Goal: Transaction & Acquisition: Subscribe to service/newsletter

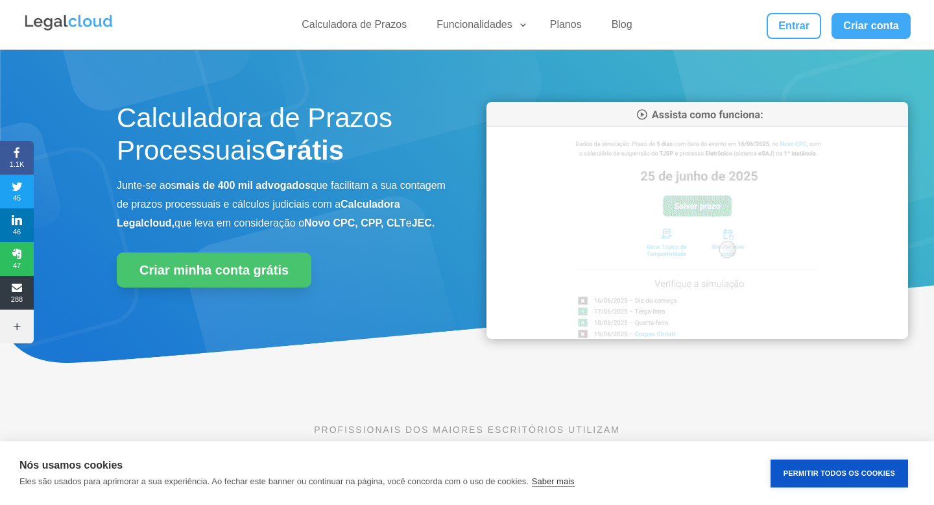
click at [866, 171] on img at bounding box center [698, 220] width 422 height 237
click at [564, 21] on link "Planos" at bounding box center [565, 27] width 47 height 19
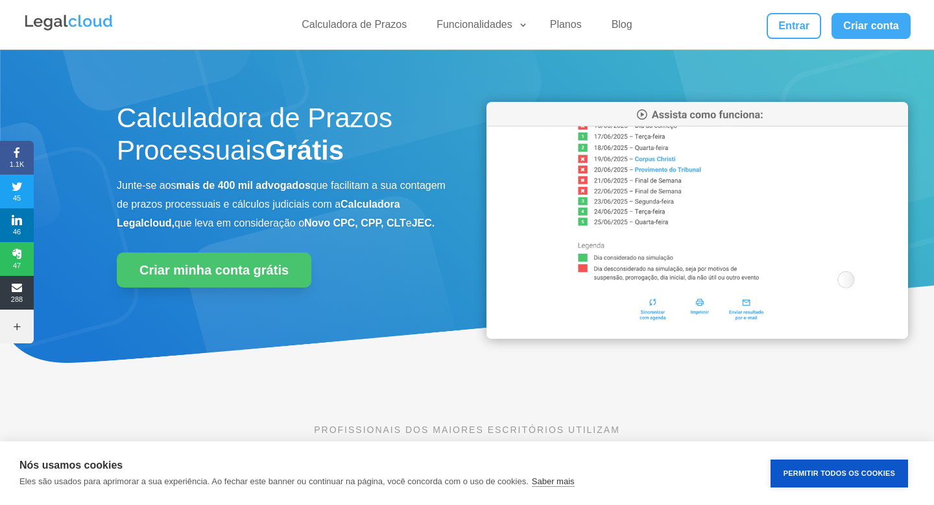
click at [918, 368] on div "Calculadora de Prazos Processuais Grátis Junte-se aos mais de 400 mil advogados…" at bounding box center [467, 219] width 934 height 340
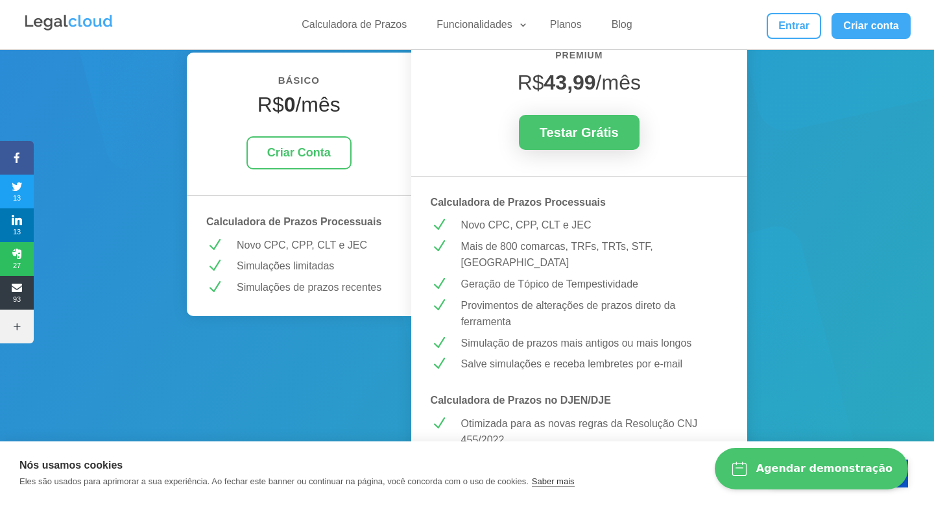
scroll to position [228, 0]
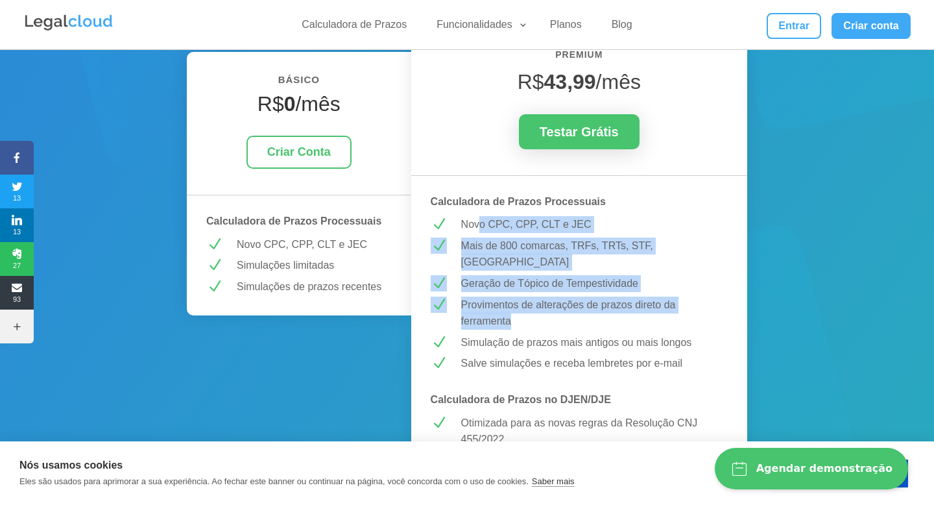
drag, startPoint x: 477, startPoint y: 223, endPoint x: 603, endPoint y: 307, distance: 151.1
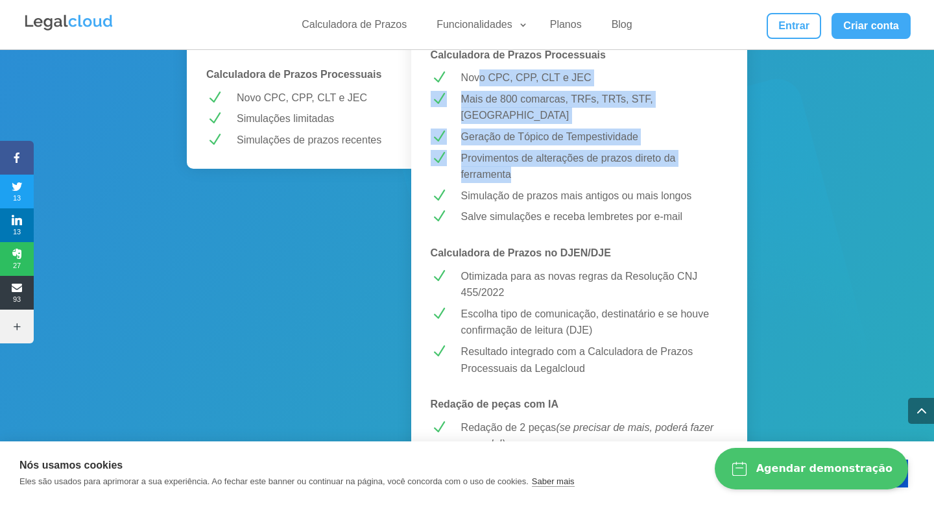
scroll to position [0, 0]
